Goal: Task Accomplishment & Management: Use online tool/utility

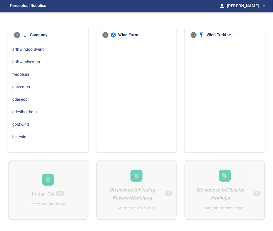
click at [16, 98] on span "gdesedpr" at bounding box center [48, 100] width 72 height 6
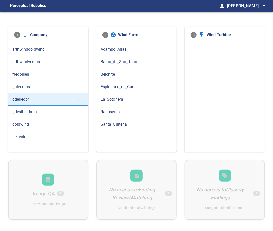
click at [26, 74] on span "fredolsen" at bounding box center [48, 75] width 72 height 6
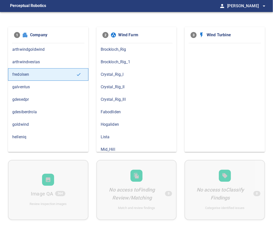
click at [106, 134] on span "Lista" at bounding box center [137, 137] width 72 height 6
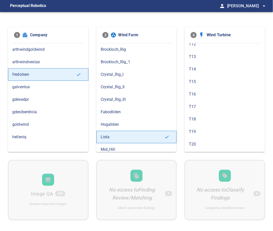
scroll to position [276, 0]
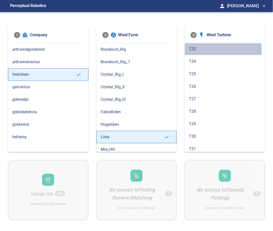
click at [193, 48] on span "T23" at bounding box center [225, 49] width 72 height 6
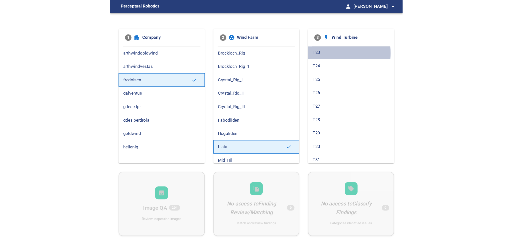
scroll to position [0, 0]
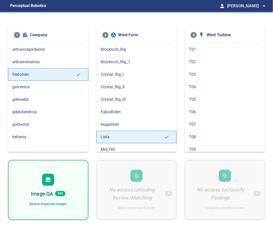
click at [55, 194] on div "Image QA 204" at bounding box center [48, 194] width 35 height 8
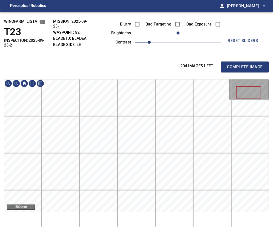
click at [115, 44] on div "windfarm: Lista T23 INSPECTION: 2025-09-23-2 MISSION: 2025-09-23-1 WAYPOINT: 82…" at bounding box center [136, 121] width 273 height 219
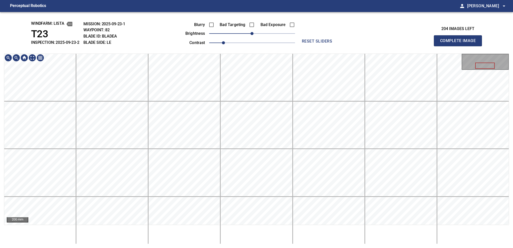
click at [209, 46] on div "windfarm: Lista T23 INSPECTION: 2025-09-23-2 MISSION: 2025-09-23-1 WAYPOINT: 82…" at bounding box center [256, 130] width 513 height 236
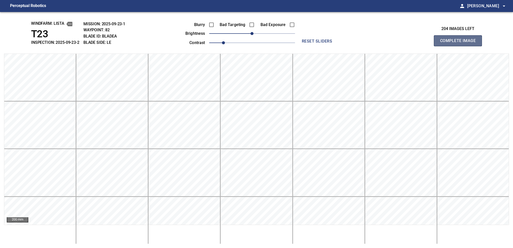
click at [273, 42] on span "Complete Image" at bounding box center [457, 40] width 37 height 7
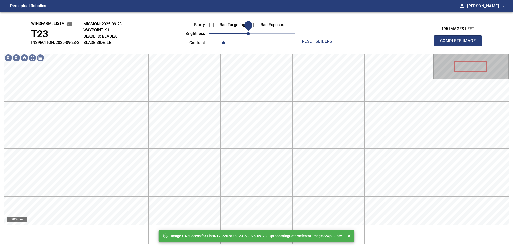
click at [250, 33] on span "-10" at bounding box center [248, 33] width 3 height 3
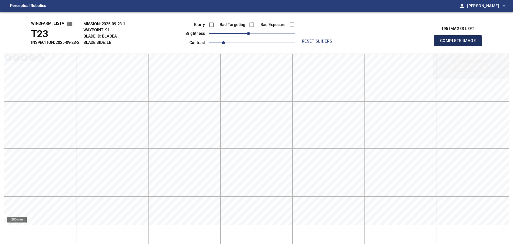
click at [273, 42] on span "Complete Image" at bounding box center [457, 40] width 37 height 7
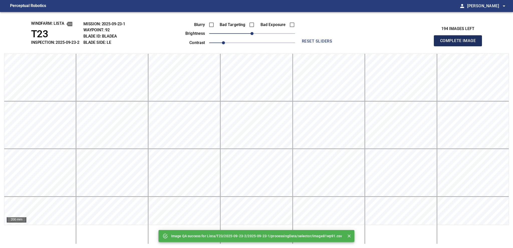
click at [273, 42] on span "Complete Image" at bounding box center [457, 40] width 37 height 7
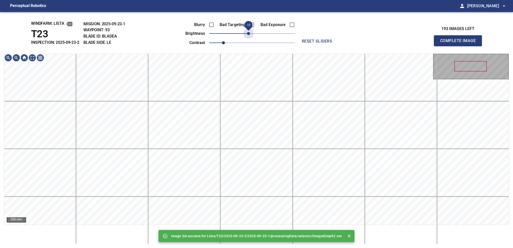
click at [249, 34] on span "-10" at bounding box center [248, 33] width 3 height 3
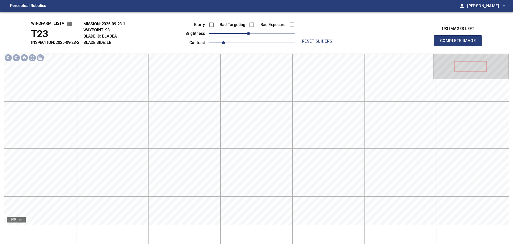
click at [273, 42] on span "Complete Image" at bounding box center [457, 40] width 37 height 7
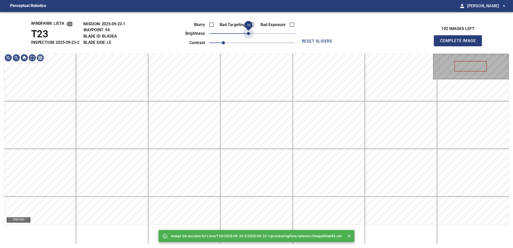
click at [249, 34] on span "-10" at bounding box center [248, 33] width 3 height 3
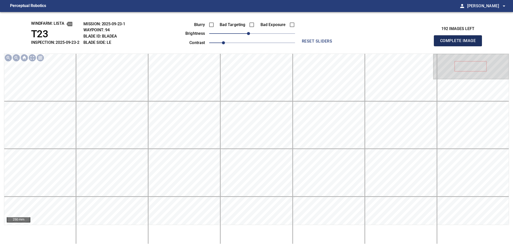
click at [273, 42] on span "Complete Image" at bounding box center [457, 40] width 37 height 7
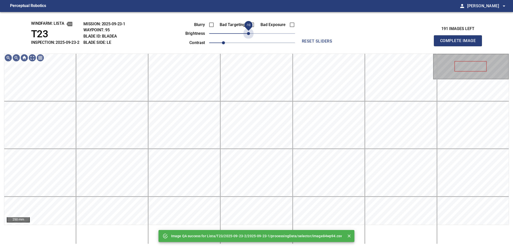
click at [249, 34] on span "-10" at bounding box center [248, 33] width 3 height 3
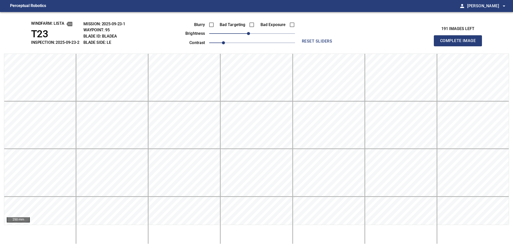
click at [273, 42] on span "Complete Image" at bounding box center [457, 40] width 37 height 7
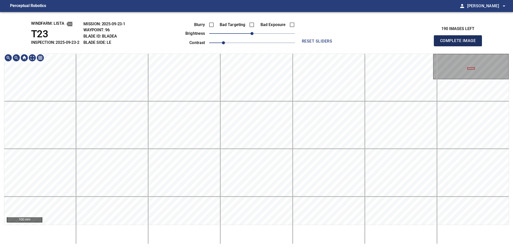
click at [273, 42] on span "Complete Image" at bounding box center [457, 40] width 37 height 7
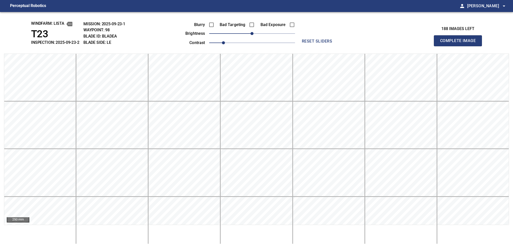
click at [273, 19] on div "windfarm: Lista T23 INSPECTION: 2025-09-23-2 MISSION: 2025-09-23-1 WAYPOINT: 98…" at bounding box center [256, 130] width 513 height 236
click at [273, 42] on span "Complete Image" at bounding box center [457, 40] width 37 height 7
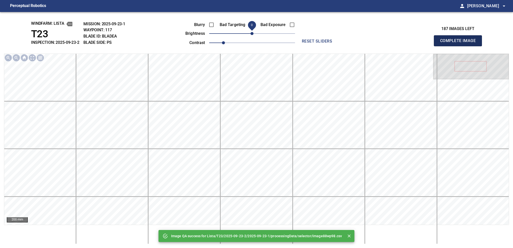
click at [273, 42] on span "Complete Image" at bounding box center [457, 40] width 37 height 7
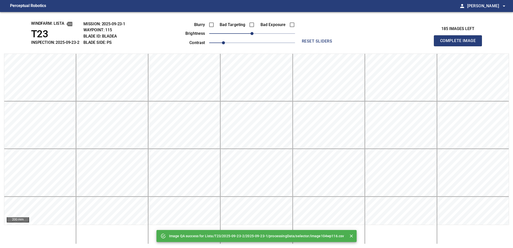
click at [273, 42] on span "Complete Image" at bounding box center [457, 40] width 37 height 7
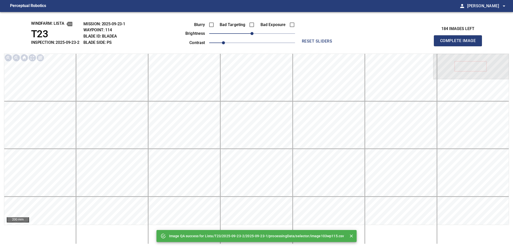
click at [273, 42] on span "Complete Image" at bounding box center [457, 40] width 37 height 7
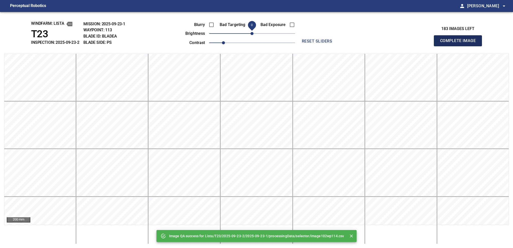
click at [273, 42] on span "Complete Image" at bounding box center [457, 40] width 37 height 7
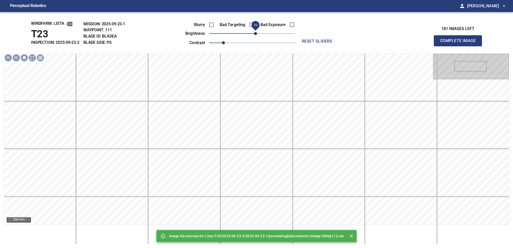
click at [256, 32] on span "10" at bounding box center [255, 33] width 3 height 3
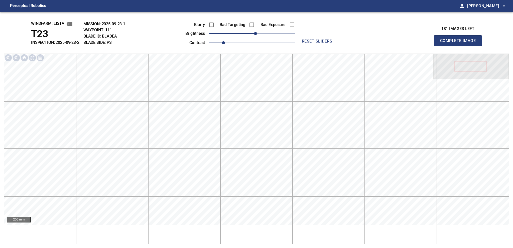
click at [273, 42] on span "Complete Image" at bounding box center [457, 40] width 37 height 7
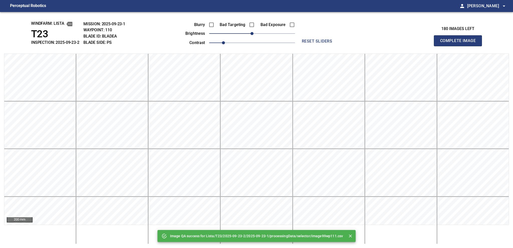
click at [273, 42] on span "Complete Image" at bounding box center [457, 40] width 37 height 7
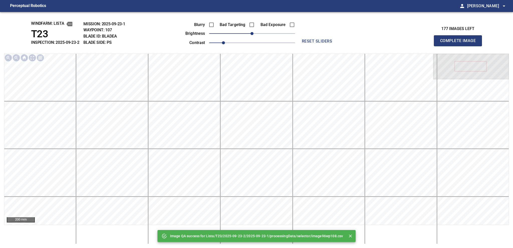
click at [273, 42] on span "Complete Image" at bounding box center [457, 40] width 37 height 7
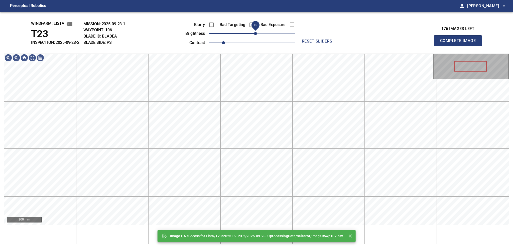
click at [254, 33] on span "10" at bounding box center [255, 33] width 3 height 3
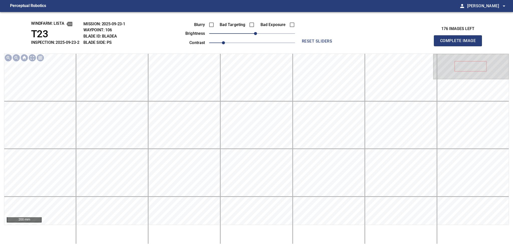
click at [273, 42] on span "Complete Image" at bounding box center [457, 40] width 37 height 7
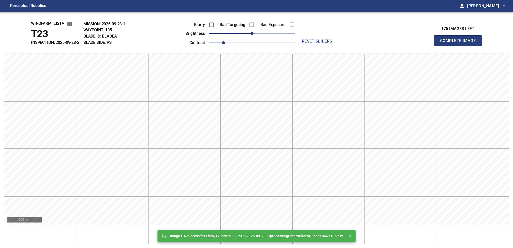
click at [273, 42] on span "Complete Image" at bounding box center [457, 40] width 37 height 7
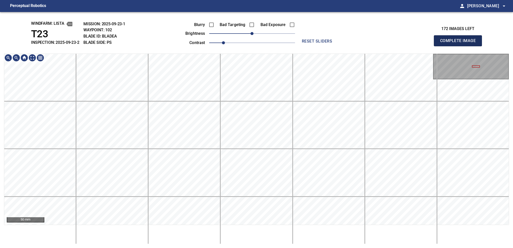
click at [273, 42] on span "Complete Image" at bounding box center [457, 40] width 37 height 7
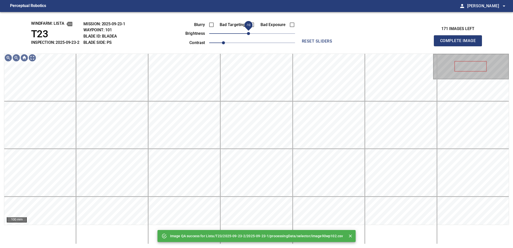
click at [249, 34] on span "-10" at bounding box center [248, 33] width 3 height 3
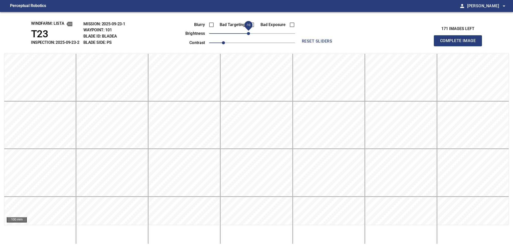
click at [273, 42] on span "Complete Image" at bounding box center [457, 40] width 37 height 7
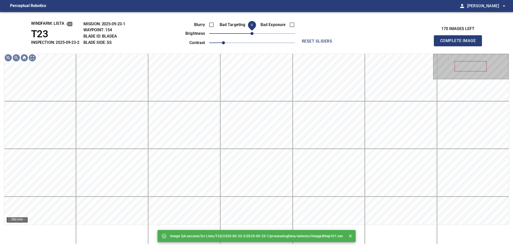
drag, startPoint x: 254, startPoint y: 34, endPoint x: 252, endPoint y: 32, distance: 2.7
click at [252, 32] on span "0" at bounding box center [251, 33] width 3 height 3
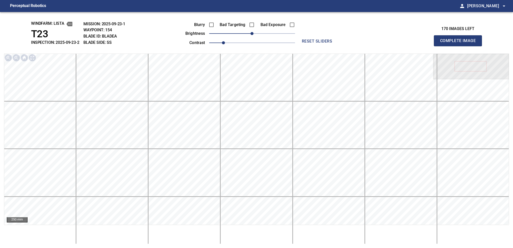
click at [273, 42] on span "Complete Image" at bounding box center [457, 40] width 37 height 7
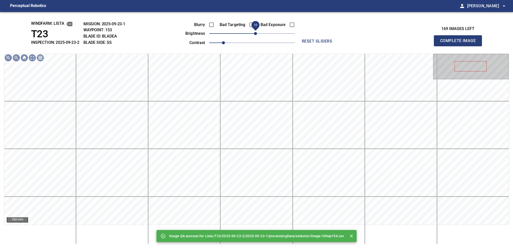
click at [256, 34] on span "10" at bounding box center [255, 33] width 3 height 3
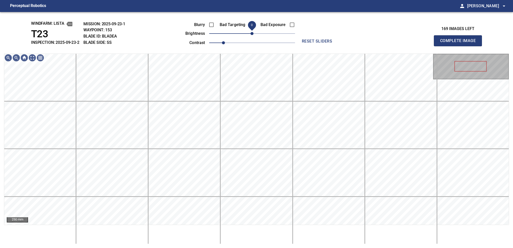
drag, startPoint x: 256, startPoint y: 34, endPoint x: 253, endPoint y: 35, distance: 2.7
click at [253, 35] on span "0" at bounding box center [251, 33] width 3 height 3
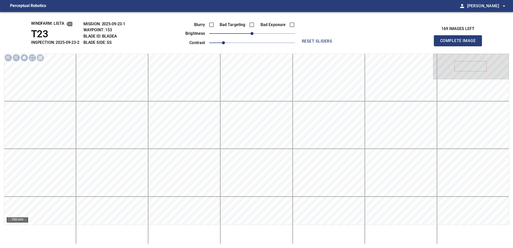
click at [273, 42] on span "Complete Image" at bounding box center [457, 40] width 37 height 7
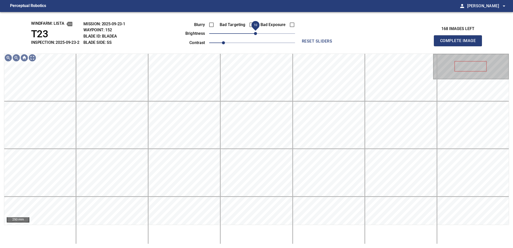
click at [256, 35] on span "10" at bounding box center [255, 33] width 3 height 3
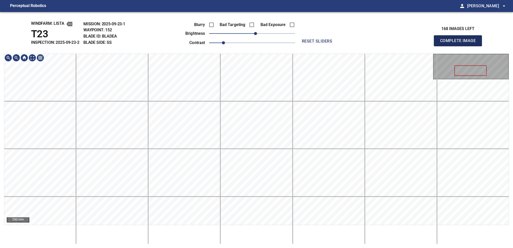
click at [273, 42] on span "Complete Image" at bounding box center [457, 40] width 37 height 7
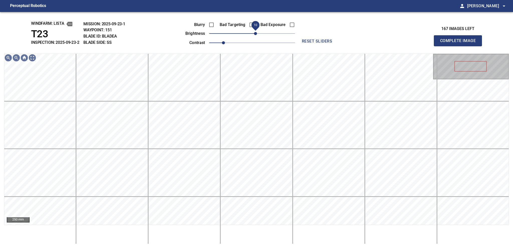
click at [257, 34] on span "10" at bounding box center [255, 33] width 3 height 3
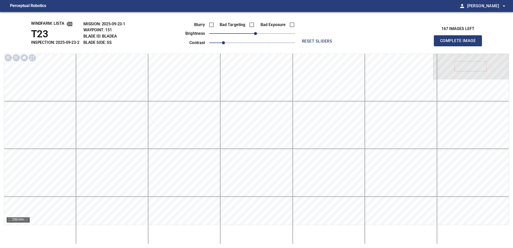
click at [273, 42] on span "Complete Image" at bounding box center [457, 40] width 37 height 7
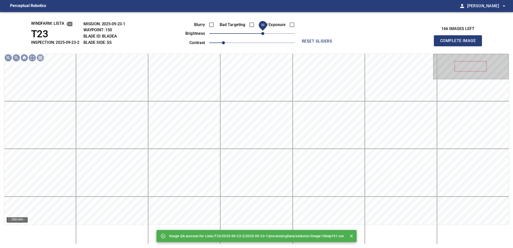
drag, startPoint x: 258, startPoint y: 36, endPoint x: 262, endPoint y: 34, distance: 4.8
click at [262, 34] on span "30" at bounding box center [262, 33] width 3 height 3
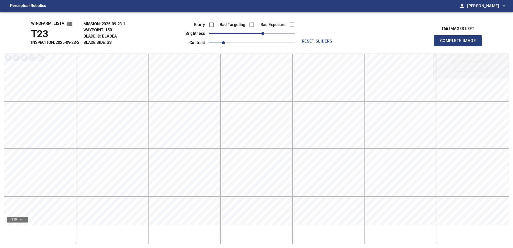
click at [273, 42] on span "Complete Image" at bounding box center [457, 40] width 37 height 7
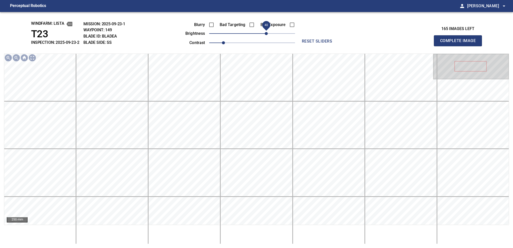
drag, startPoint x: 254, startPoint y: 35, endPoint x: 268, endPoint y: 34, distance: 13.6
click at [268, 34] on span "40" at bounding box center [266, 33] width 3 height 3
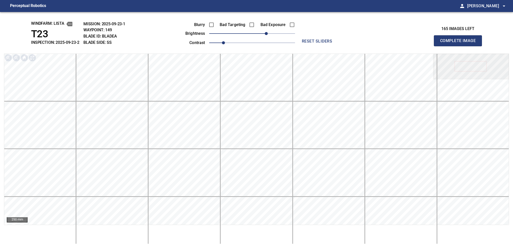
click at [273, 42] on span "Complete Image" at bounding box center [457, 40] width 37 height 7
drag, startPoint x: 262, startPoint y: 35, endPoint x: 269, endPoint y: 34, distance: 6.6
click at [269, 34] on span "50" at bounding box center [269, 33] width 3 height 3
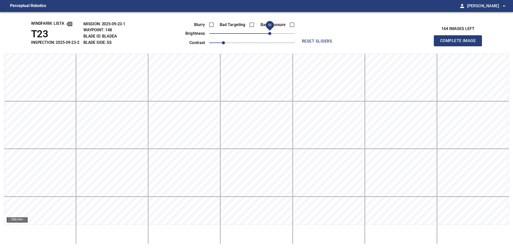
click at [273, 42] on span "Complete Image" at bounding box center [457, 40] width 37 height 7
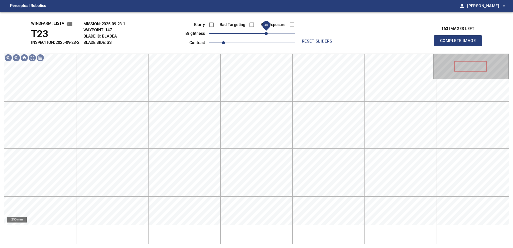
click at [267, 35] on span "40" at bounding box center [252, 33] width 86 height 7
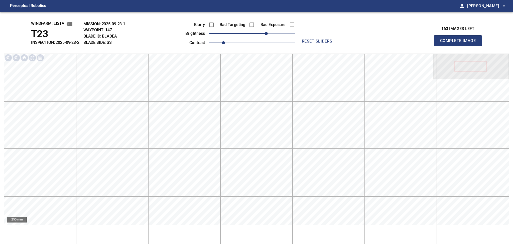
click at [273, 42] on span "Complete Image" at bounding box center [457, 40] width 37 height 7
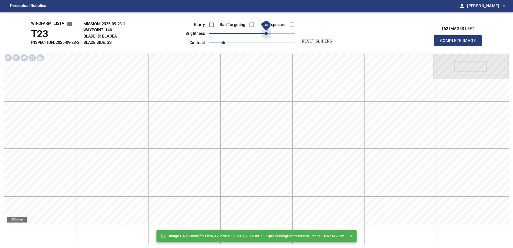
click at [267, 35] on span "40" at bounding box center [252, 33] width 86 height 7
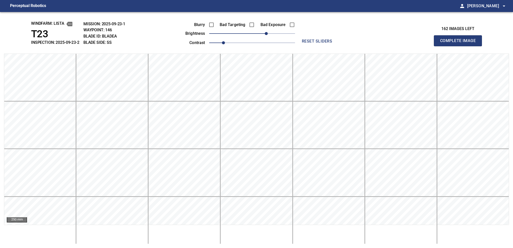
click at [273, 42] on span "Complete Image" at bounding box center [457, 40] width 37 height 7
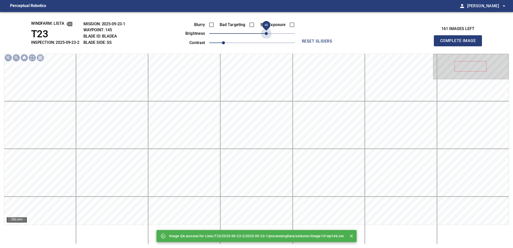
click at [267, 35] on span "40" at bounding box center [252, 33] width 86 height 7
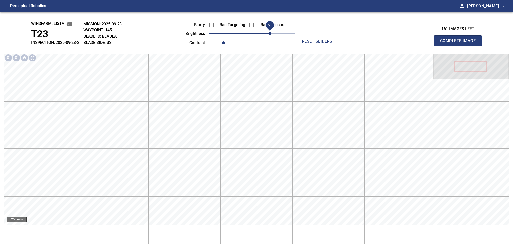
click at [269, 35] on span "50" at bounding box center [269, 33] width 3 height 3
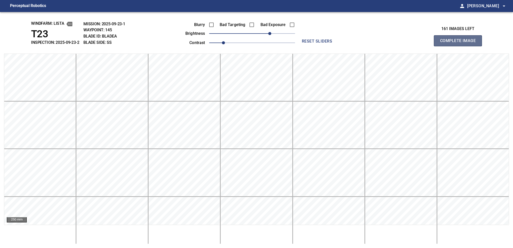
click at [273, 42] on span "Complete Image" at bounding box center [457, 40] width 37 height 7
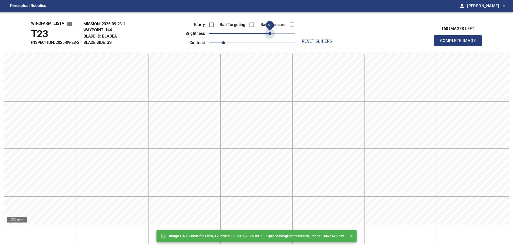
click at [269, 35] on span "50" at bounding box center [252, 33] width 86 height 7
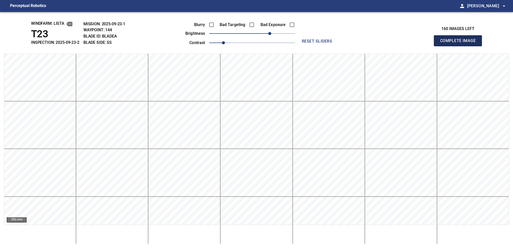
click at [273, 42] on span "Complete Image" at bounding box center [457, 40] width 37 height 7
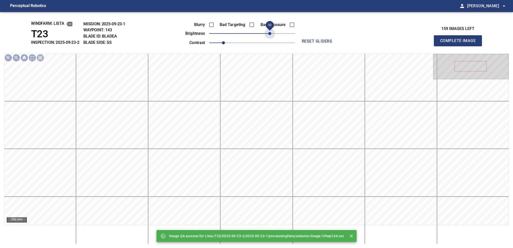
click at [269, 35] on span "50" at bounding box center [252, 33] width 86 height 7
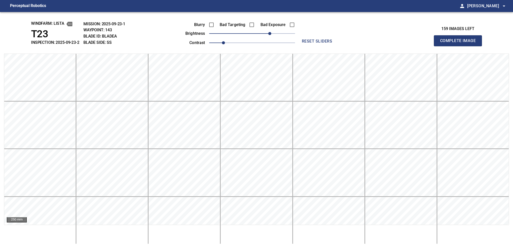
click at [273, 42] on span "Complete Image" at bounding box center [457, 40] width 37 height 7
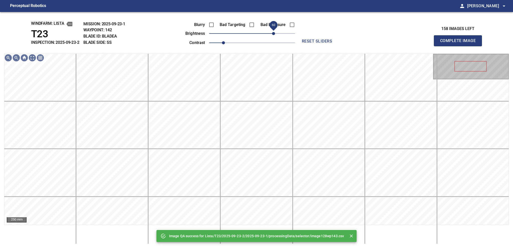
drag, startPoint x: 260, startPoint y: 34, endPoint x: 272, endPoint y: 29, distance: 13.1
click at [272, 32] on span "60" at bounding box center [273, 33] width 3 height 3
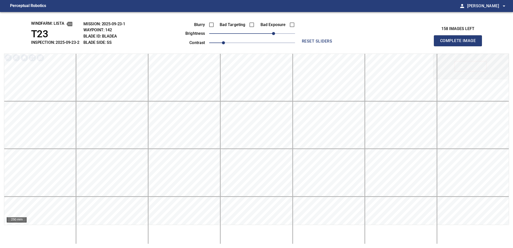
click at [273, 42] on span "Complete Image" at bounding box center [457, 40] width 37 height 7
drag, startPoint x: 262, startPoint y: 35, endPoint x: 276, endPoint y: 31, distance: 14.5
click at [273, 32] on span "70" at bounding box center [276, 33] width 3 height 3
click at [273, 42] on span "Complete Image" at bounding box center [457, 40] width 37 height 7
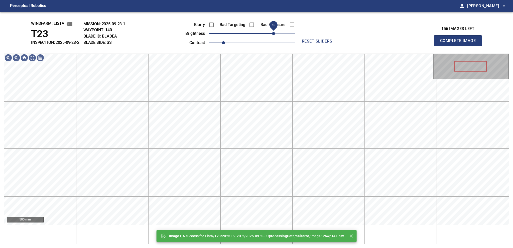
drag, startPoint x: 276, startPoint y: 31, endPoint x: 272, endPoint y: 31, distance: 3.3
click at [272, 31] on span "60" at bounding box center [252, 33] width 86 height 7
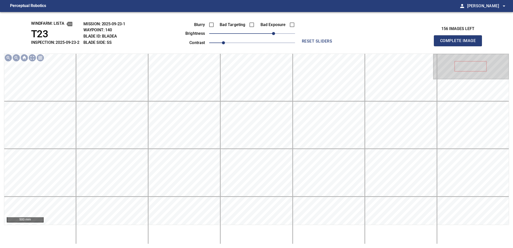
click at [273, 42] on span "Complete Image" at bounding box center [457, 40] width 37 height 7
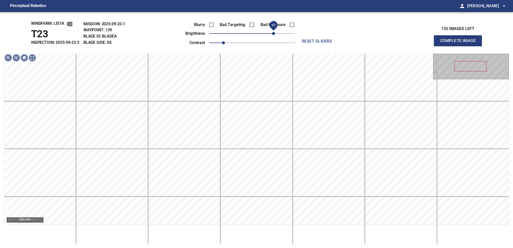
drag, startPoint x: 271, startPoint y: 34, endPoint x: 274, endPoint y: 32, distance: 3.1
click at [273, 32] on span "60" at bounding box center [252, 33] width 86 height 7
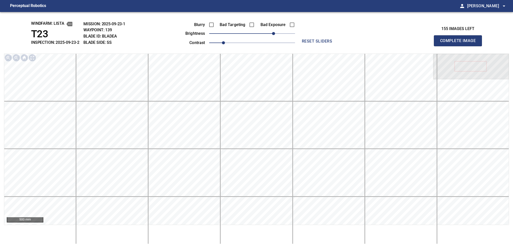
click at [273, 42] on span "Complete Image" at bounding box center [457, 40] width 37 height 7
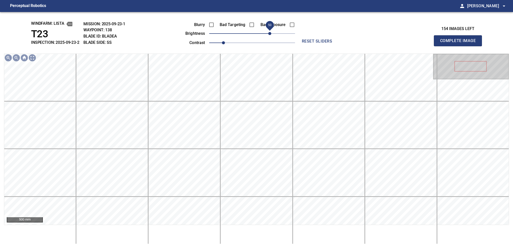
drag, startPoint x: 250, startPoint y: 36, endPoint x: 271, endPoint y: 33, distance: 21.2
click at [271, 33] on span "50" at bounding box center [269, 33] width 3 height 3
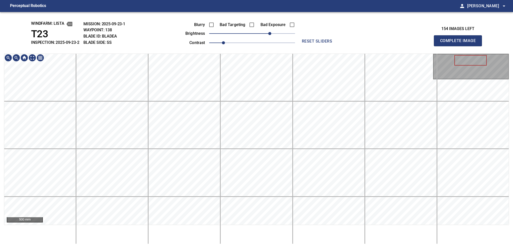
click at [252, 231] on div "500 mm" at bounding box center [256, 149] width 505 height 191
drag, startPoint x: 271, startPoint y: 35, endPoint x: 275, endPoint y: 35, distance: 3.5
click at [271, 35] on span "50" at bounding box center [269, 33] width 3 height 3
click at [271, 231] on html "Perceptual Robotics person [PERSON_NAME] arrow_drop_down windfarm: Lista T23 IN…" at bounding box center [256, 124] width 513 height 248
click at [269, 231] on html "Perceptual Robotics person [PERSON_NAME] arrow_drop_down windfarm: Lista T23 IN…" at bounding box center [256, 124] width 513 height 248
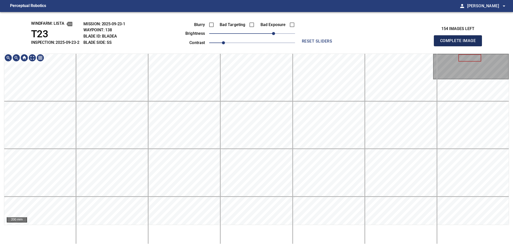
click at [273, 42] on span "Complete Image" at bounding box center [457, 40] width 37 height 7
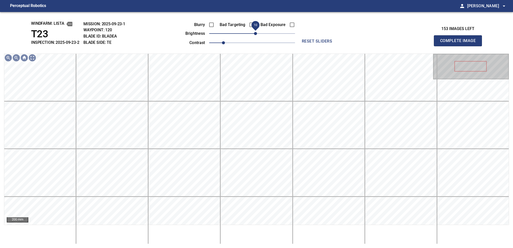
click at [255, 34] on span "10" at bounding box center [255, 33] width 3 height 3
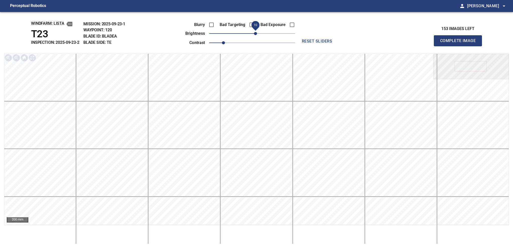
click at [273, 42] on span "Complete Image" at bounding box center [457, 40] width 37 height 7
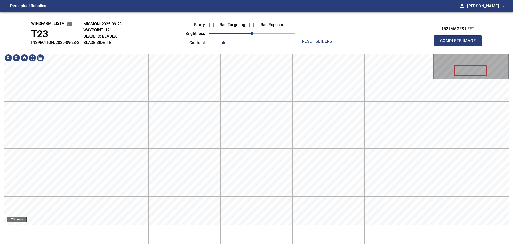
click at [273, 42] on span "Complete Image" at bounding box center [457, 40] width 37 height 7
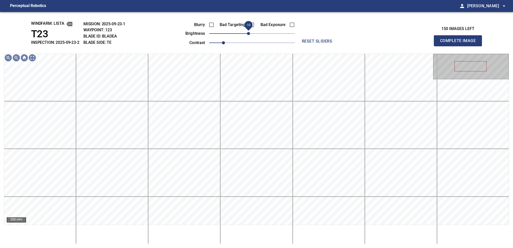
click at [249, 35] on span "-10" at bounding box center [248, 33] width 3 height 3
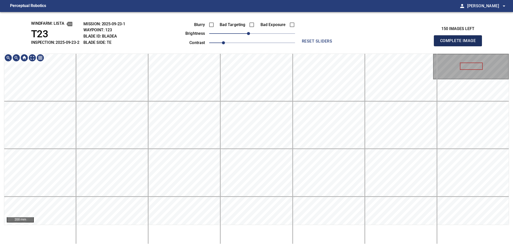
click at [273, 42] on span "Complete Image" at bounding box center [457, 40] width 37 height 7
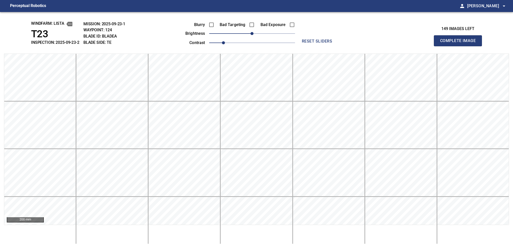
click at [273, 42] on span "Complete Image" at bounding box center [457, 40] width 37 height 7
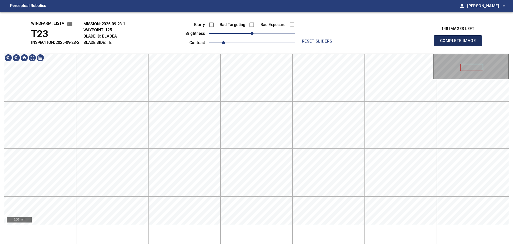
click at [273, 42] on span "Complete Image" at bounding box center [457, 40] width 37 height 7
click at [248, 35] on span "-10" at bounding box center [248, 33] width 3 height 3
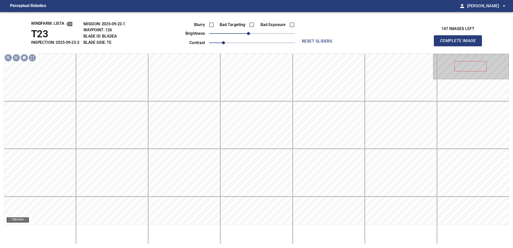
click at [273, 42] on span "Complete Image" at bounding box center [457, 40] width 37 height 7
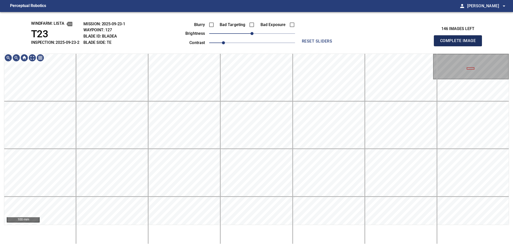
click at [273, 42] on span "Complete Image" at bounding box center [457, 40] width 37 height 7
click at [273, 28] on div "windfarm: Lista T23 INSPECTION: 2025-09-23-2 MISSION: 2025-09-23-1 WAYPOINT: 12…" at bounding box center [256, 130] width 513 height 236
click at [273, 12] on main "Perceptual Robotics person [PERSON_NAME] arrow_drop_down windfarm: Lista T23 IN…" at bounding box center [256, 124] width 513 height 248
click at [273, 42] on span "Complete Image" at bounding box center [457, 40] width 37 height 7
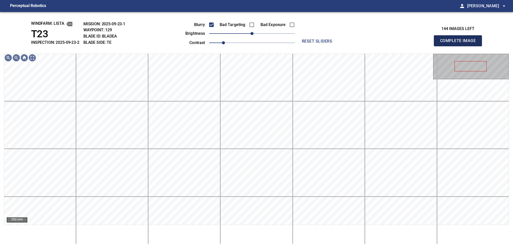
click at [273, 42] on span "Complete Image" at bounding box center [457, 40] width 37 height 7
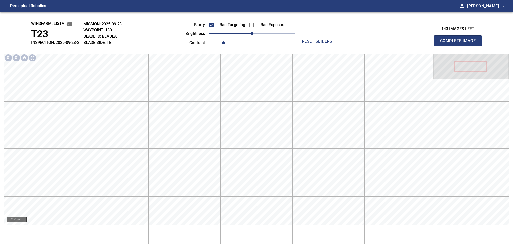
click at [273, 42] on span "Complete Image" at bounding box center [457, 40] width 37 height 7
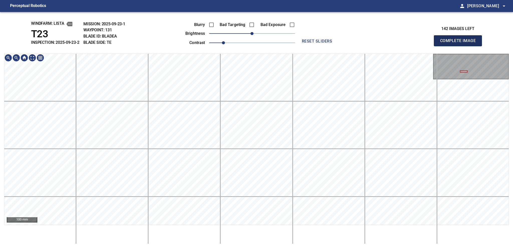
click at [273, 42] on span "Complete Image" at bounding box center [457, 40] width 37 height 7
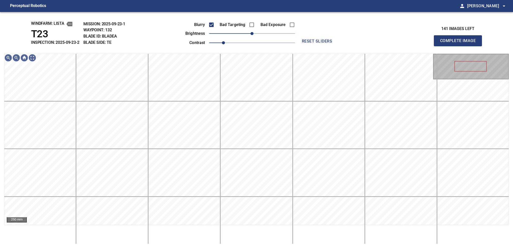
click at [273, 42] on span "Complete Image" at bounding box center [457, 40] width 37 height 7
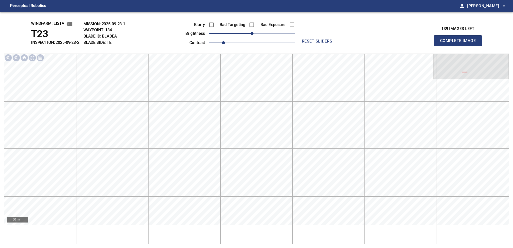
click at [273, 42] on span "Complete Image" at bounding box center [457, 40] width 37 height 7
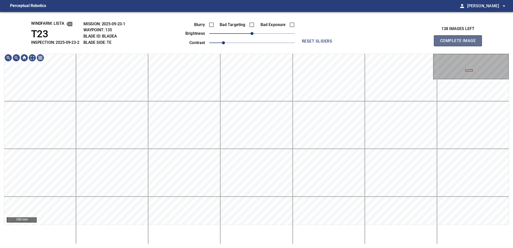
click at [273, 42] on span "Complete Image" at bounding box center [457, 40] width 37 height 7
click at [141, 231] on div "100 mm" at bounding box center [256, 149] width 505 height 191
